Goal: Information Seeking & Learning: Learn about a topic

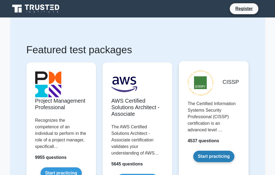
click at [225, 159] on link "Start practicing" at bounding box center [213, 155] width 41 height 11
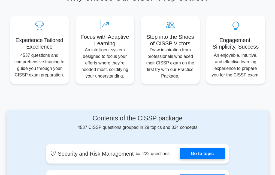
scroll to position [245, 0]
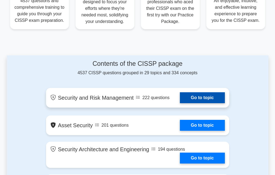
click at [192, 97] on link "Go to topic" at bounding box center [202, 97] width 45 height 11
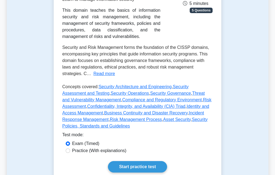
scroll to position [245, 0]
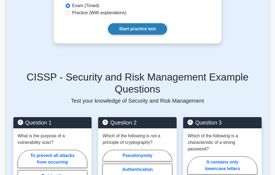
click at [143, 30] on link "Start practice test" at bounding box center [137, 28] width 59 height 11
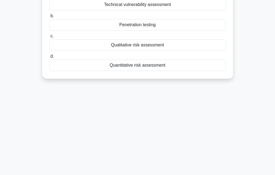
scroll to position [11, 0]
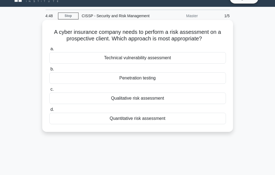
click at [152, 120] on div "Quantitative risk assessment" at bounding box center [137, 118] width 177 height 11
click at [49, 111] on input "d. Quantitative risk assessment" at bounding box center [49, 110] width 0 height 4
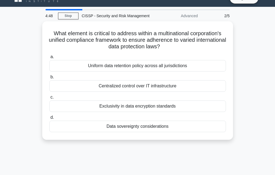
scroll to position [0, 0]
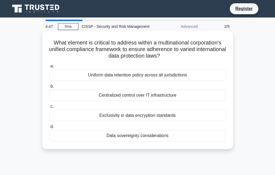
click at [141, 134] on div "Data sovereignty considerations" at bounding box center [137, 135] width 177 height 11
click at [49, 128] on input "d. Data sovereignty considerations" at bounding box center [49, 127] width 0 height 4
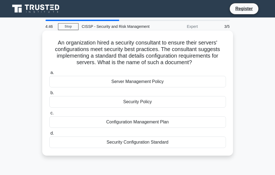
click at [141, 140] on div "Security Configuration Standard" at bounding box center [137, 141] width 177 height 11
click at [49, 135] on input "d. Security Configuration Standard" at bounding box center [49, 133] width 0 height 4
